Goal: Navigation & Orientation: Understand site structure

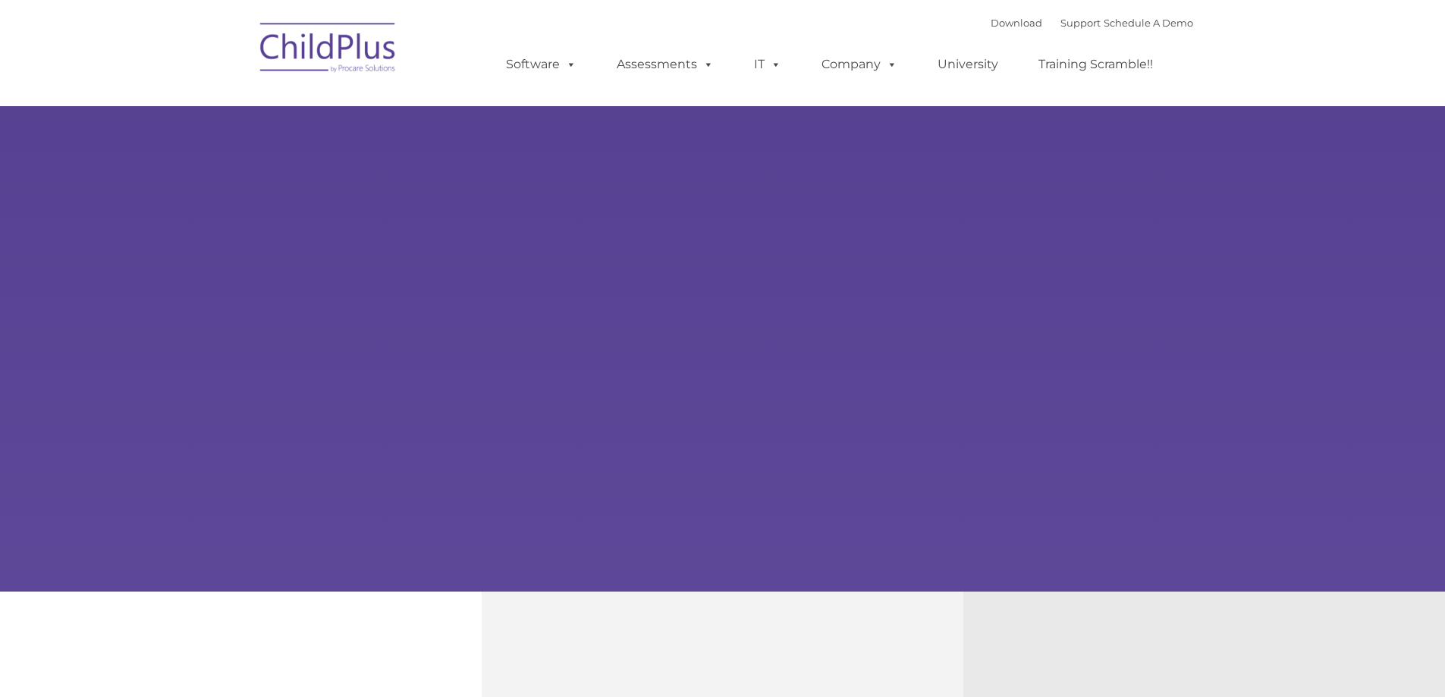
type input ""
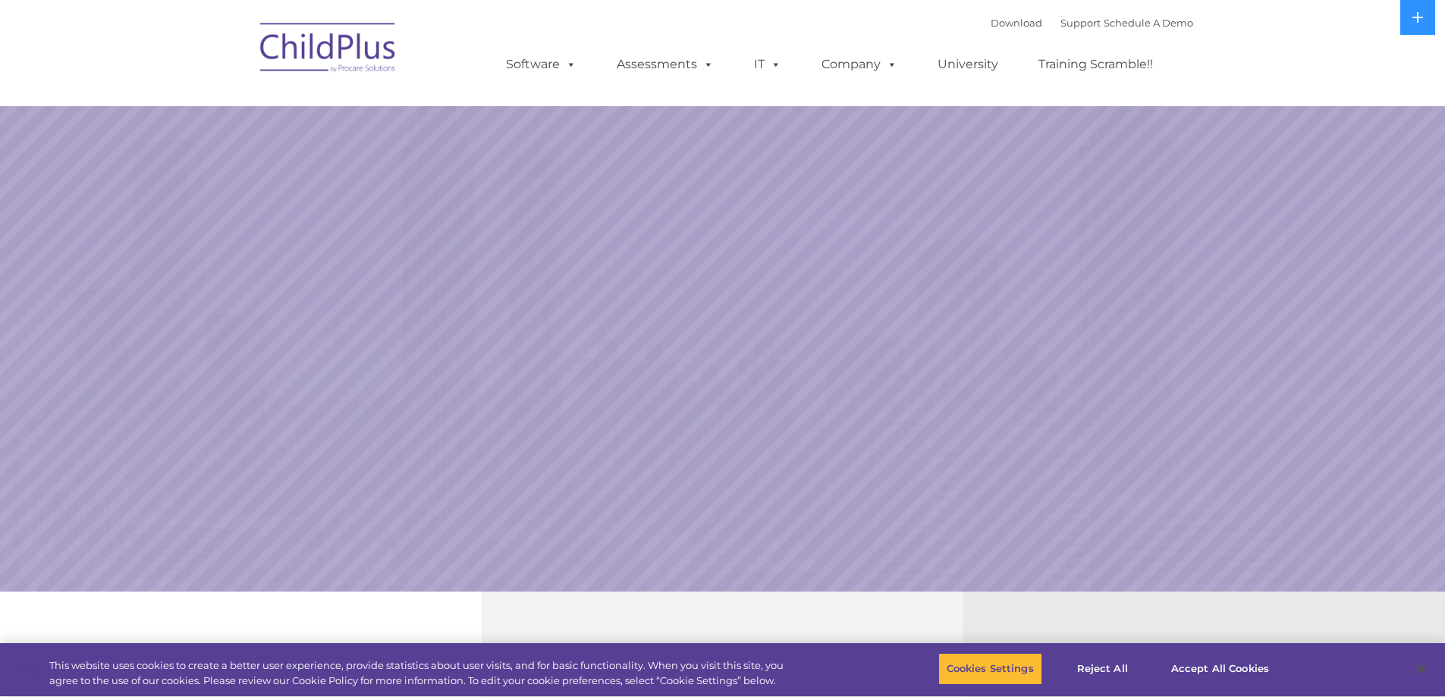
select select "MEDIUM"
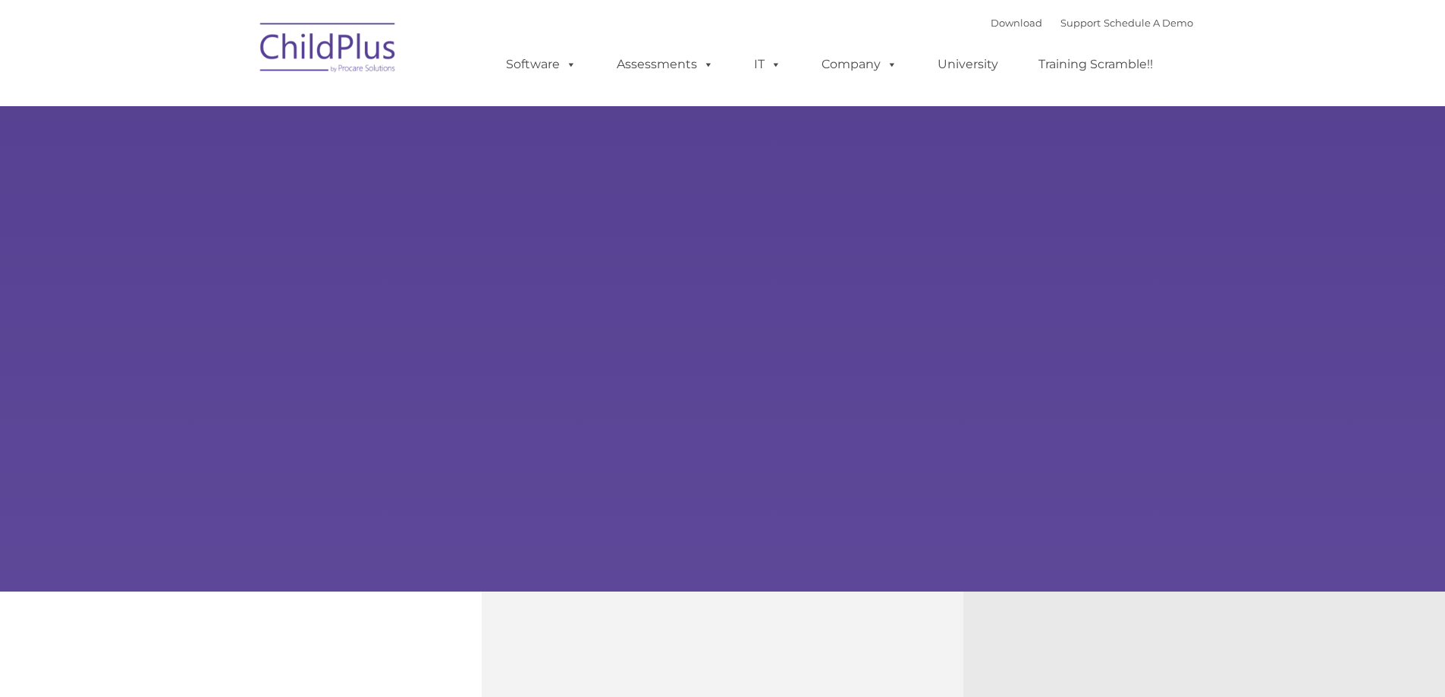
type input ""
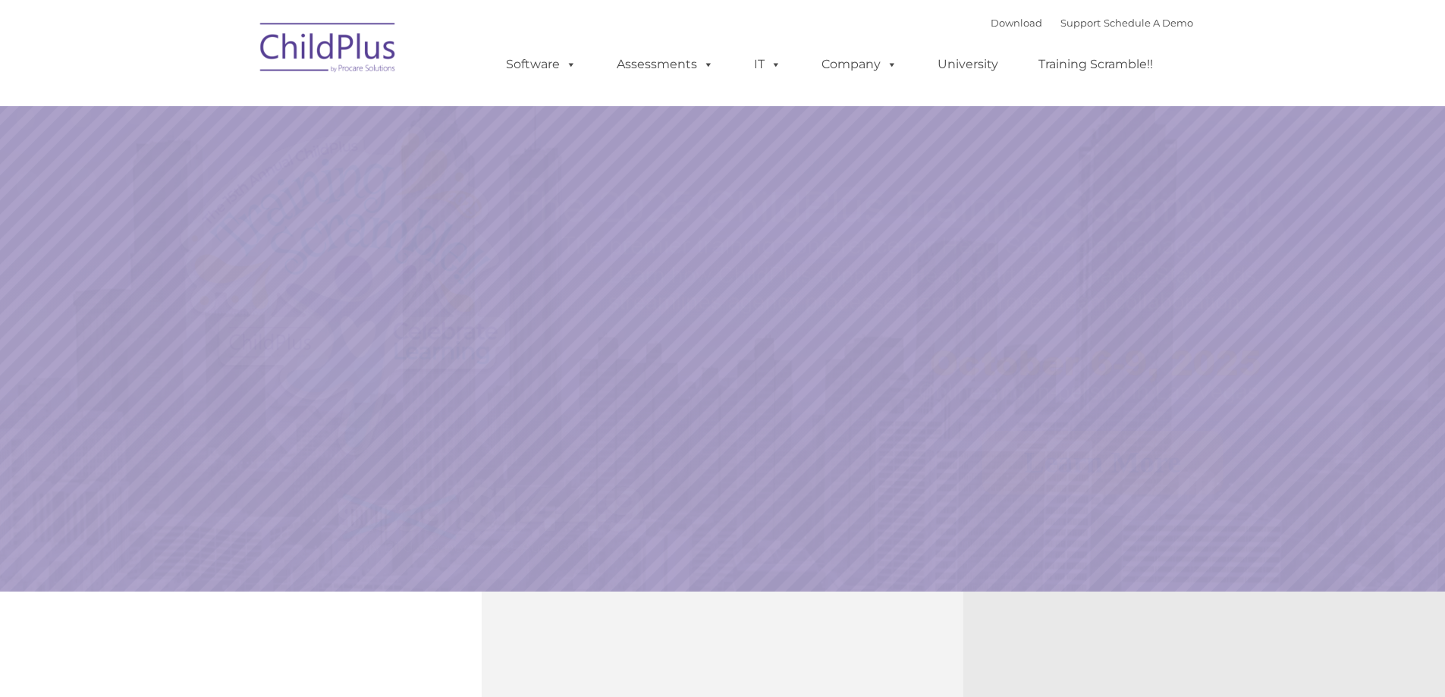
select select "MEDIUM"
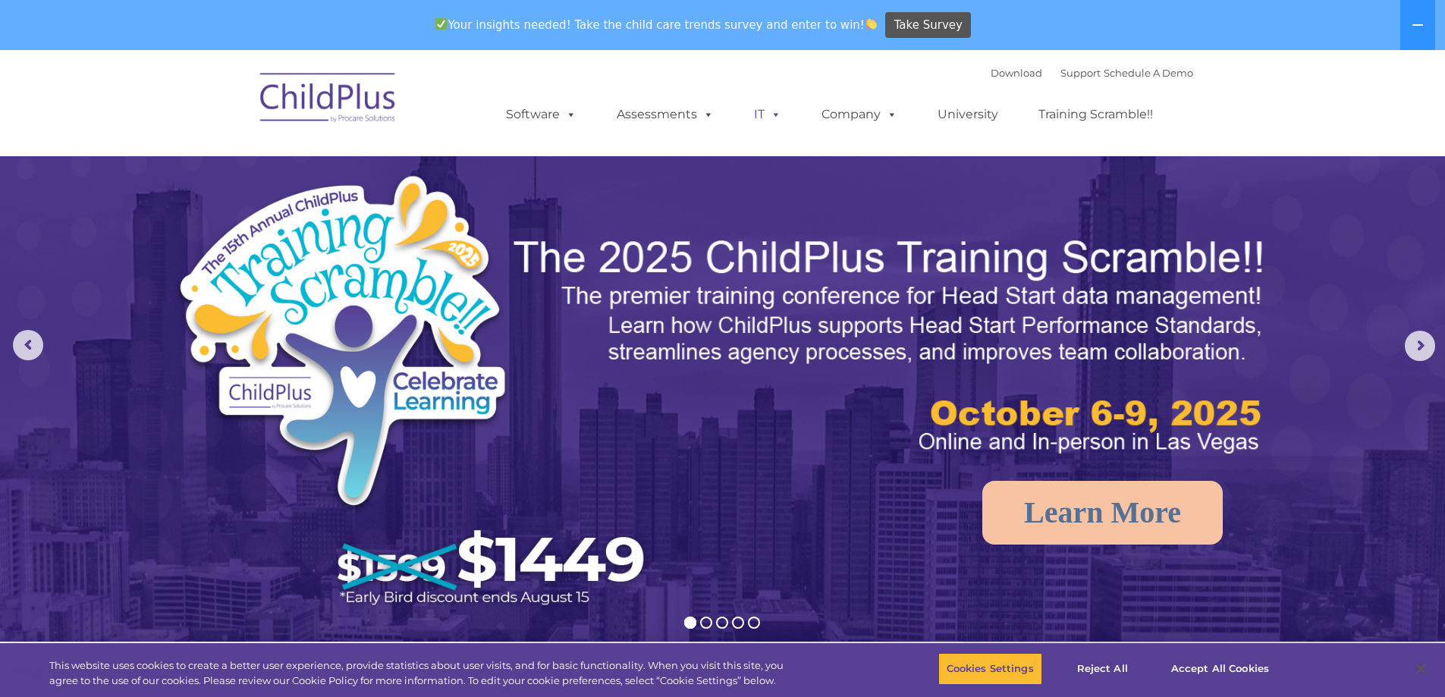
click at [764, 110] on span at bounding box center [772, 114] width 17 height 14
click at [763, 119] on link "IT" at bounding box center [768, 114] width 58 height 30
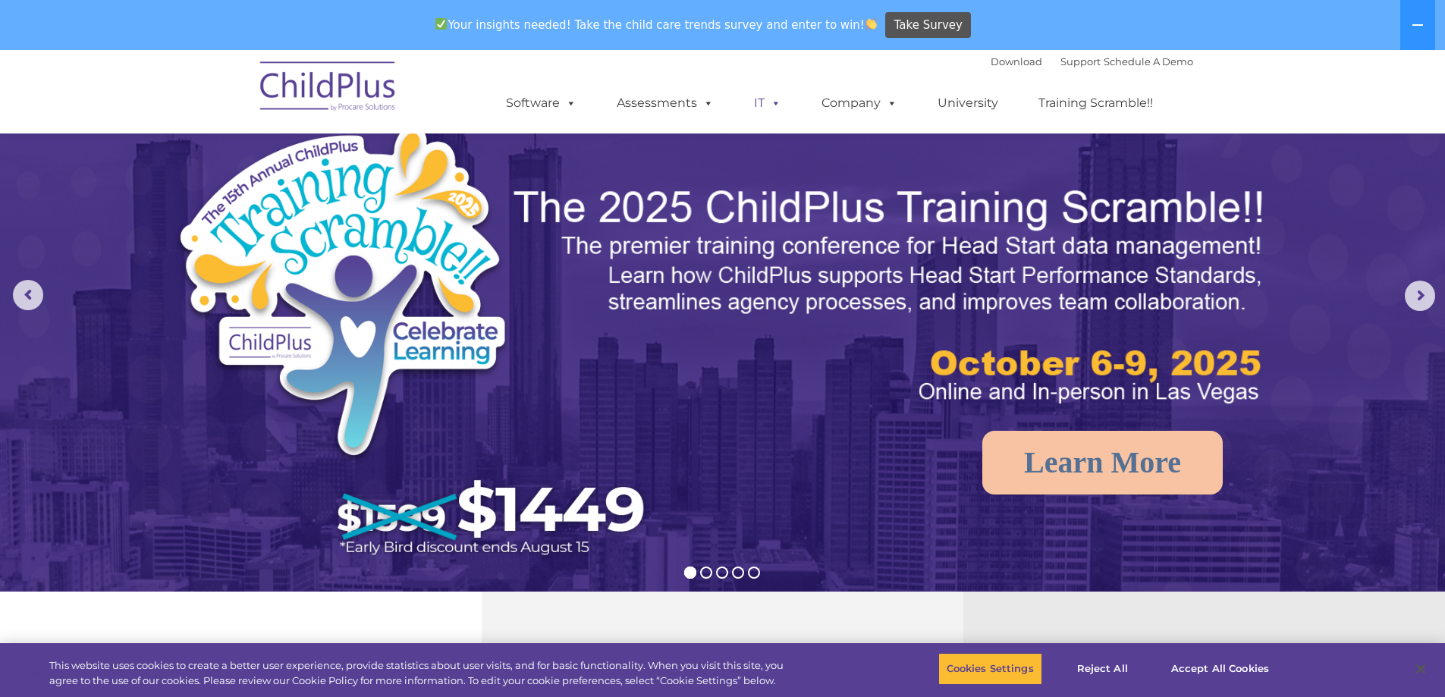
click at [767, 99] on span at bounding box center [772, 103] width 17 height 14
click at [767, 100] on span at bounding box center [772, 103] width 17 height 14
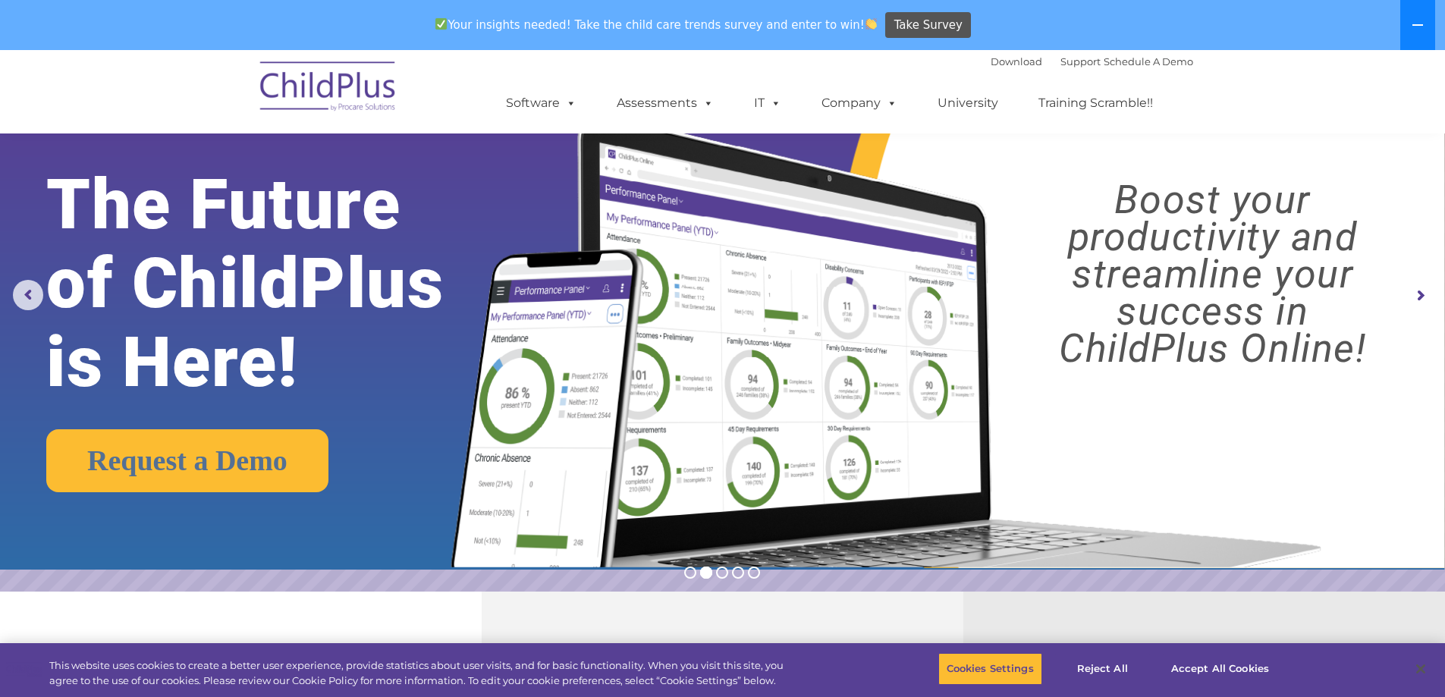
click at [1416, 22] on icon at bounding box center [1417, 25] width 12 height 12
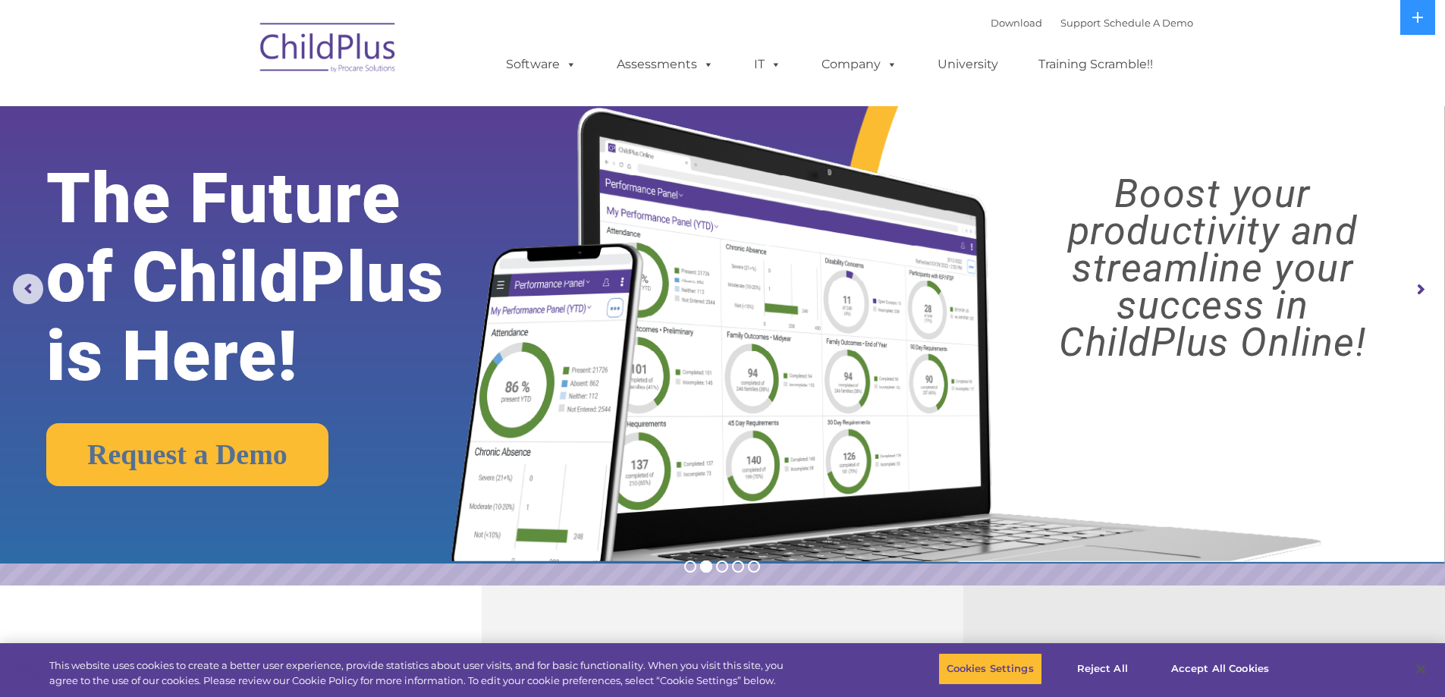
scroll to position [0, 0]
